Goal: Task Accomplishment & Management: Use online tool/utility

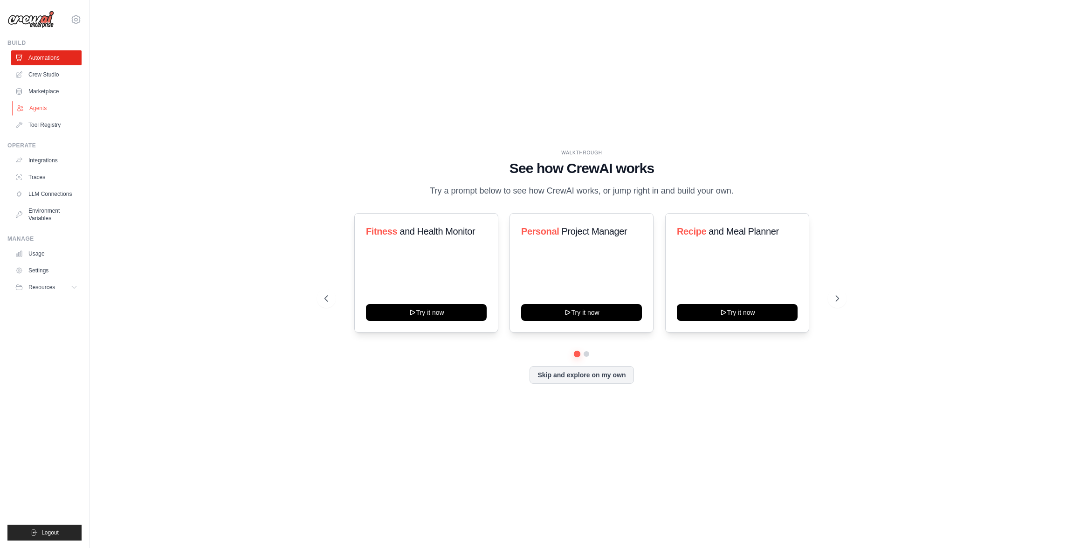
click at [68, 114] on link "Agents" at bounding box center [47, 108] width 70 height 15
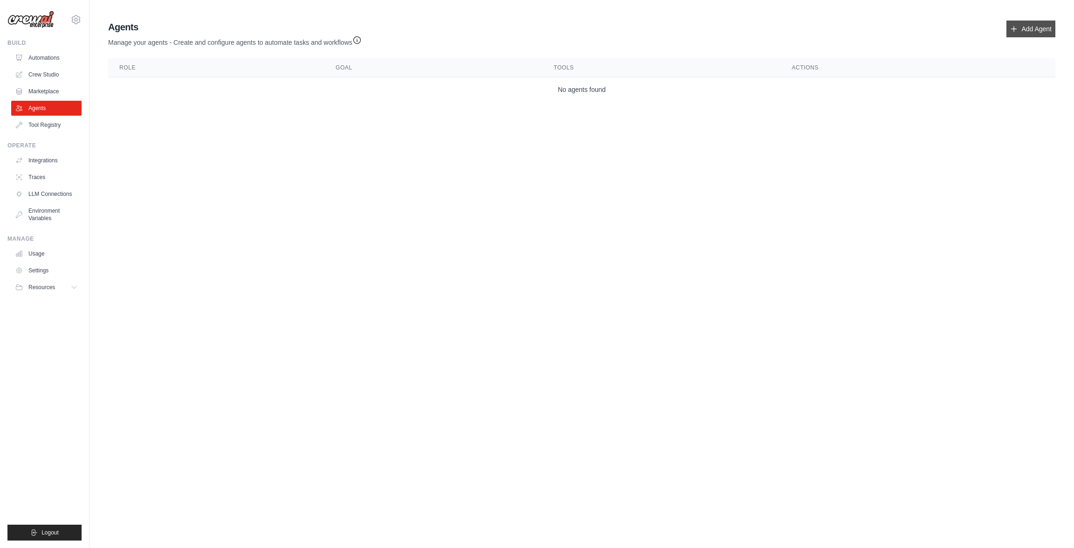
click at [1029, 34] on link "Add Agent" at bounding box center [1031, 29] width 49 height 17
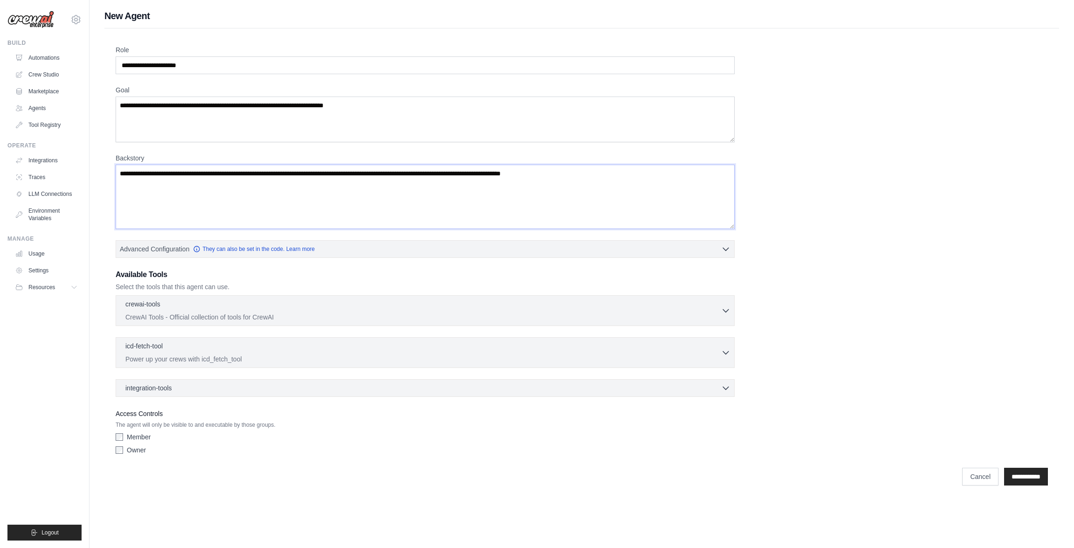
click at [360, 190] on textarea "Backstory" at bounding box center [425, 197] width 619 height 64
click at [222, 62] on input "Role" at bounding box center [425, 65] width 619 height 18
click at [248, 193] on textarea "Backstory" at bounding box center [425, 197] width 619 height 64
click at [251, 177] on textarea "Backstory" at bounding box center [425, 197] width 619 height 64
drag, startPoint x: 263, startPoint y: 173, endPoint x: 322, endPoint y: 173, distance: 59.2
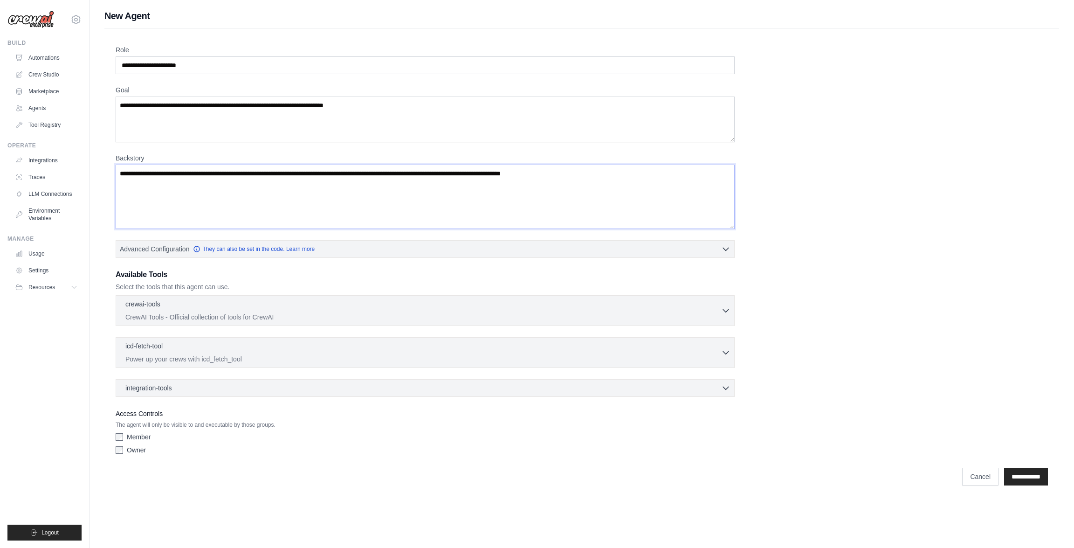
click at [324, 173] on textarea "Backstory" at bounding box center [425, 197] width 619 height 64
click at [300, 181] on textarea "Backstory" at bounding box center [425, 197] width 619 height 64
